Goal: Information Seeking & Learning: Learn about a topic

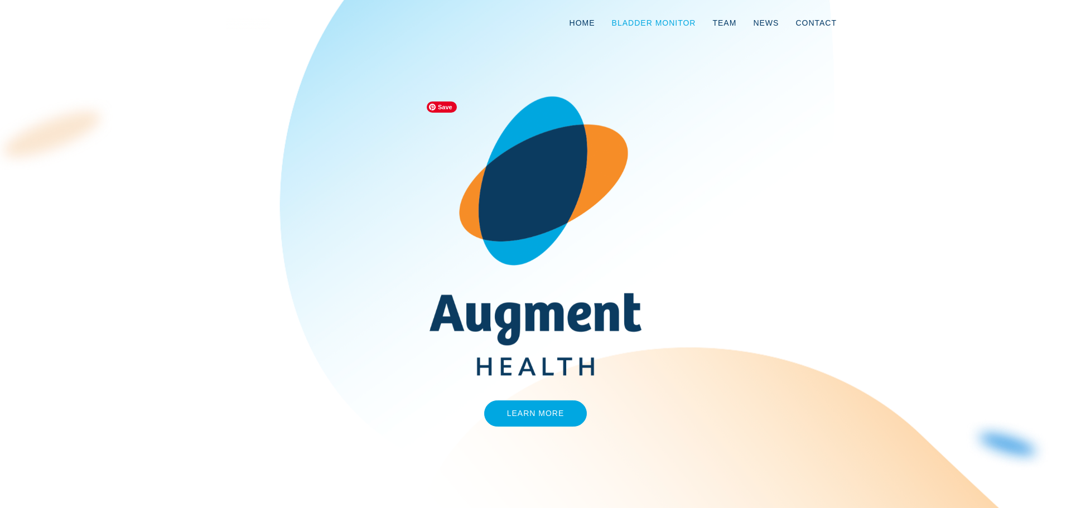
click at [689, 20] on link "Bladder Monitor" at bounding box center [653, 22] width 101 height 37
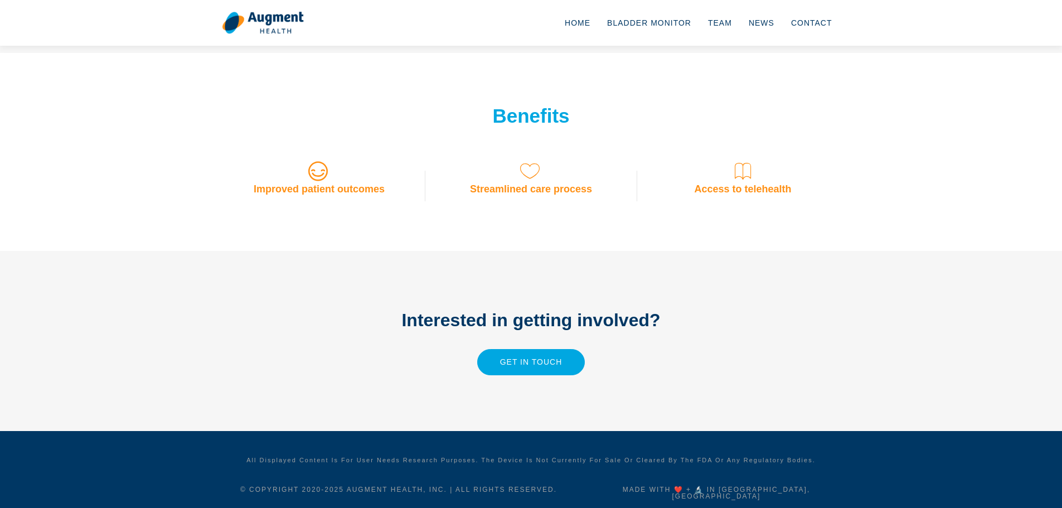
scroll to position [865, 0]
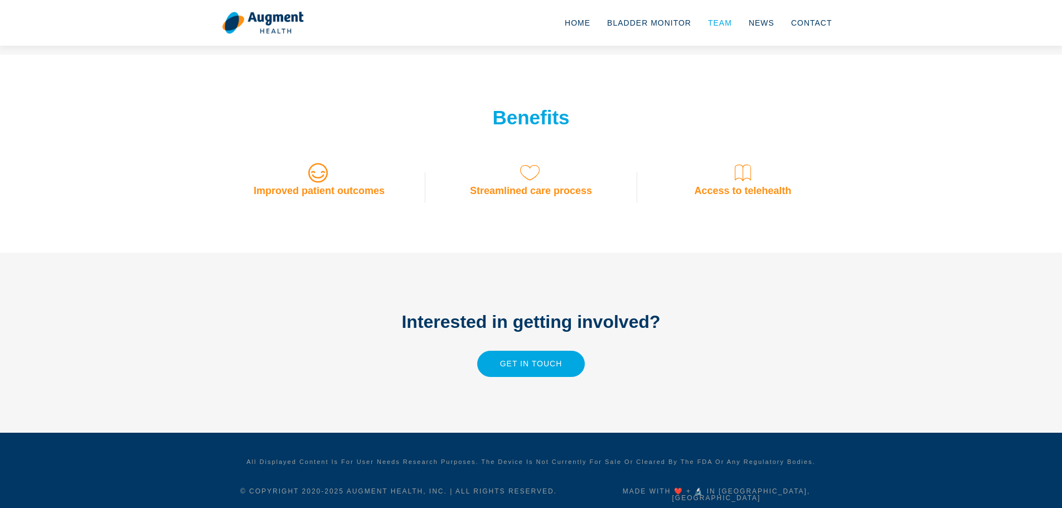
click at [723, 22] on link "Team" at bounding box center [720, 22] width 41 height 37
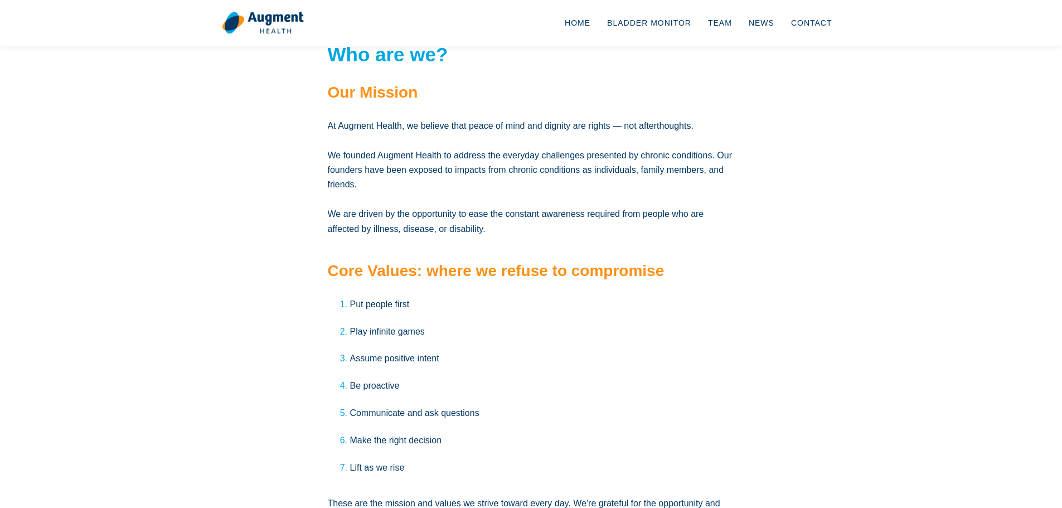
scroll to position [1856, 0]
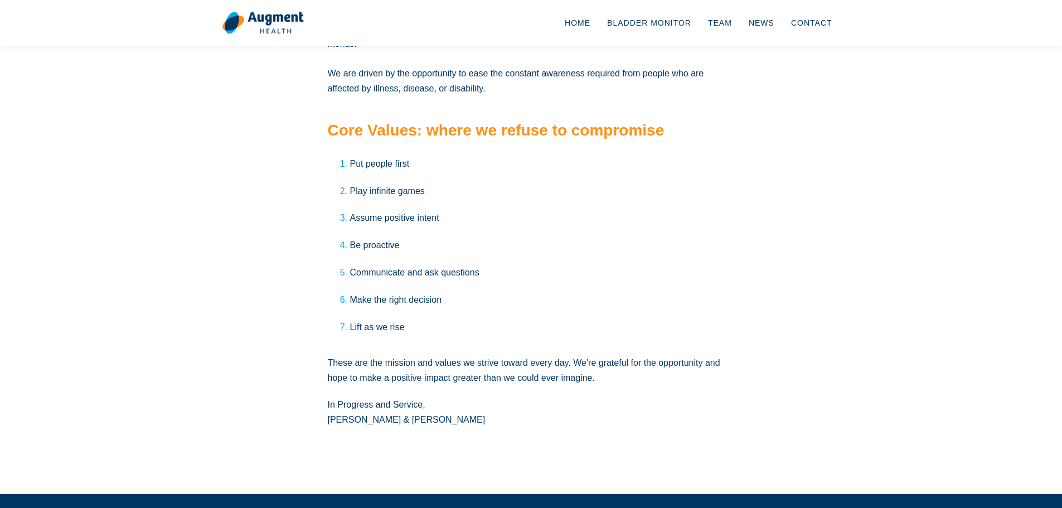
click at [171, 191] on section "Who are we? Our Mission At Augment Health, we believe that peace of mind and di…" at bounding box center [531, 178] width 1062 height 631
click at [275, 301] on div "Who are we? Our Mission At Augment Health, we believe that peace of mind and di…" at bounding box center [532, 178] width 636 height 553
